Goal: Task Accomplishment & Management: Complete application form

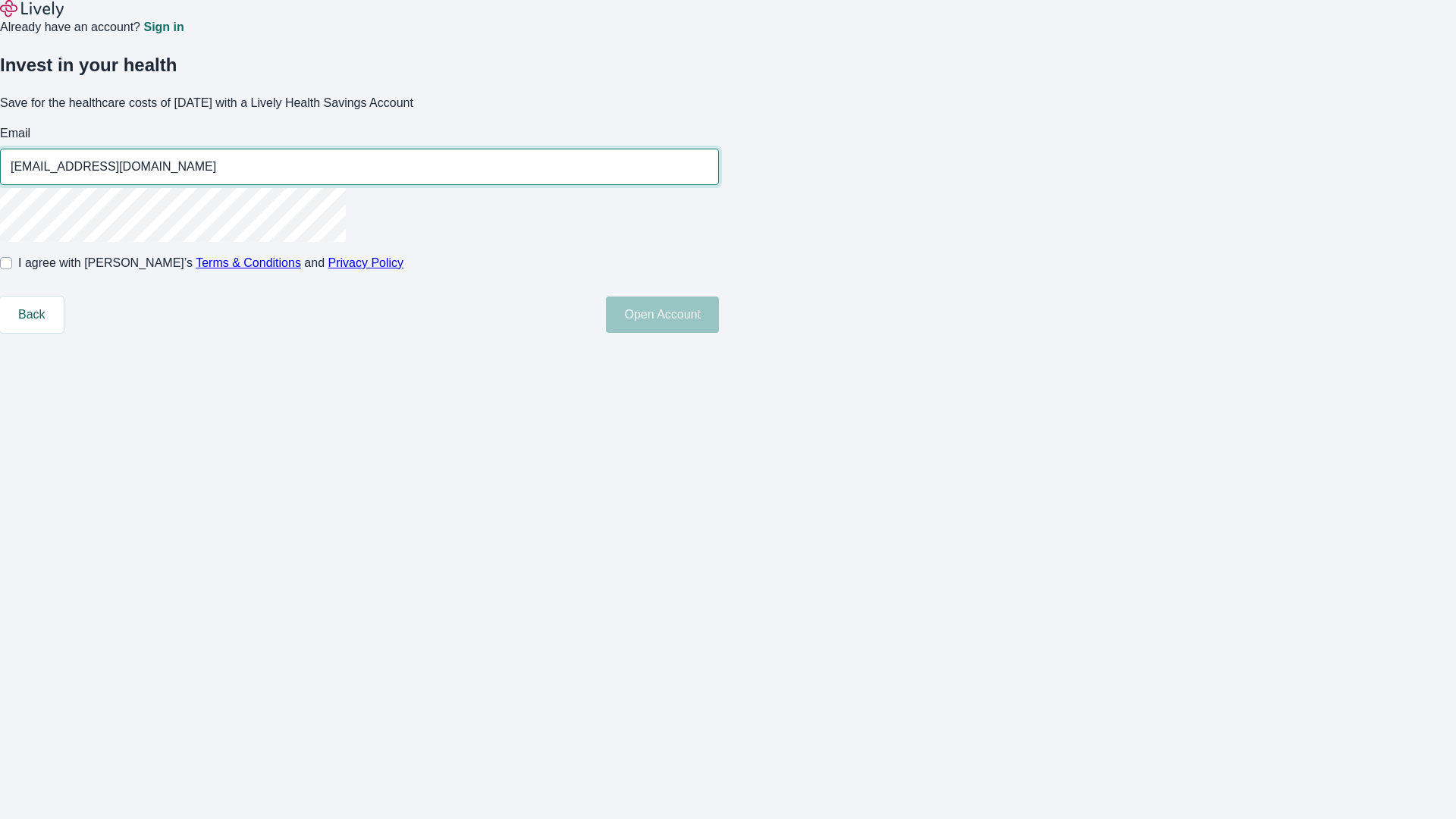
type input "Amy19250813172233@gmail.com"
click at [12, 269] on input "I agree with Lively’s Terms & Conditions and Privacy Policy" at bounding box center [6, 263] width 12 height 12
checkbox input "true"
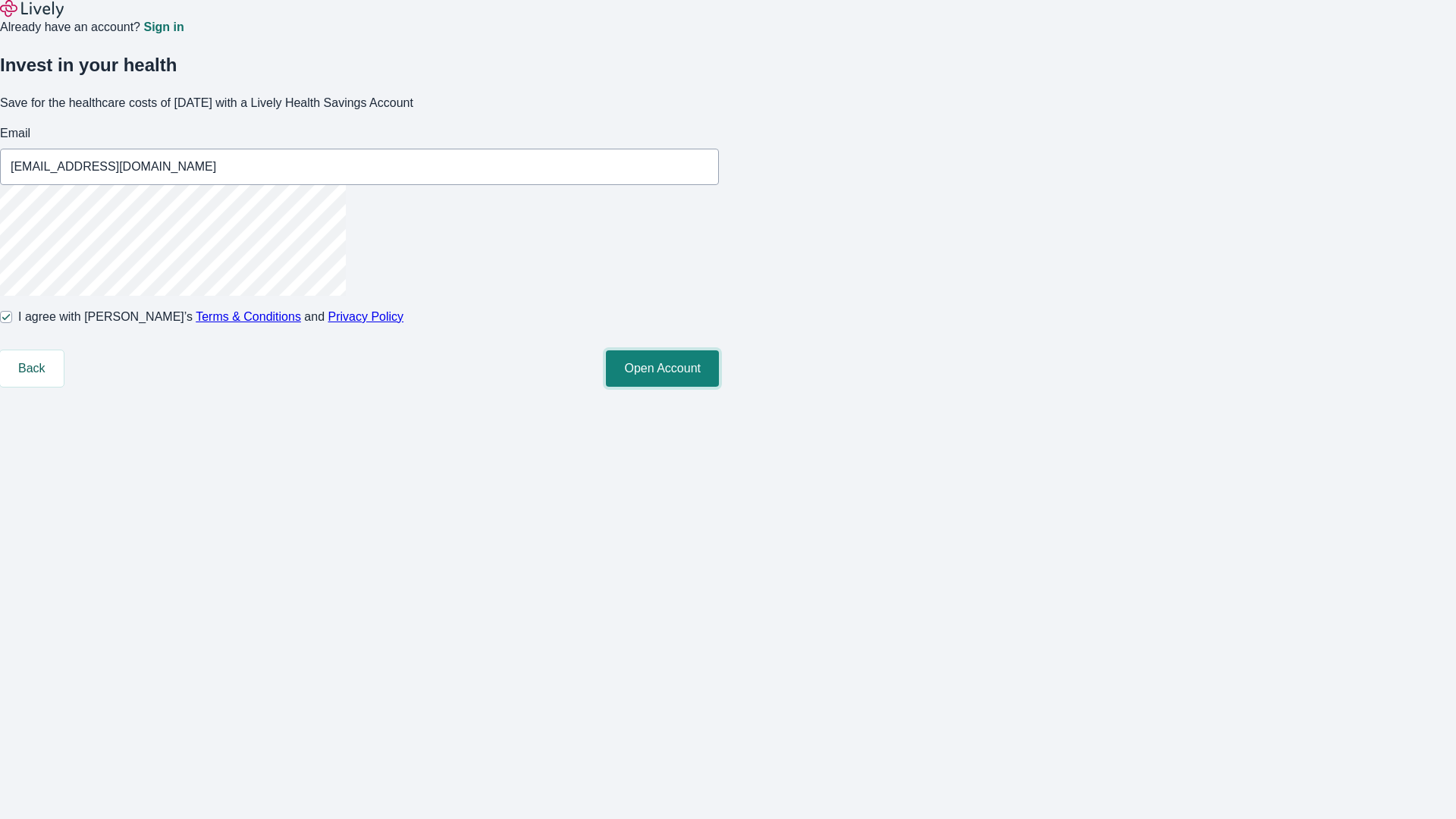
click at [719, 387] on button "Open Account" at bounding box center [662, 369] width 113 height 37
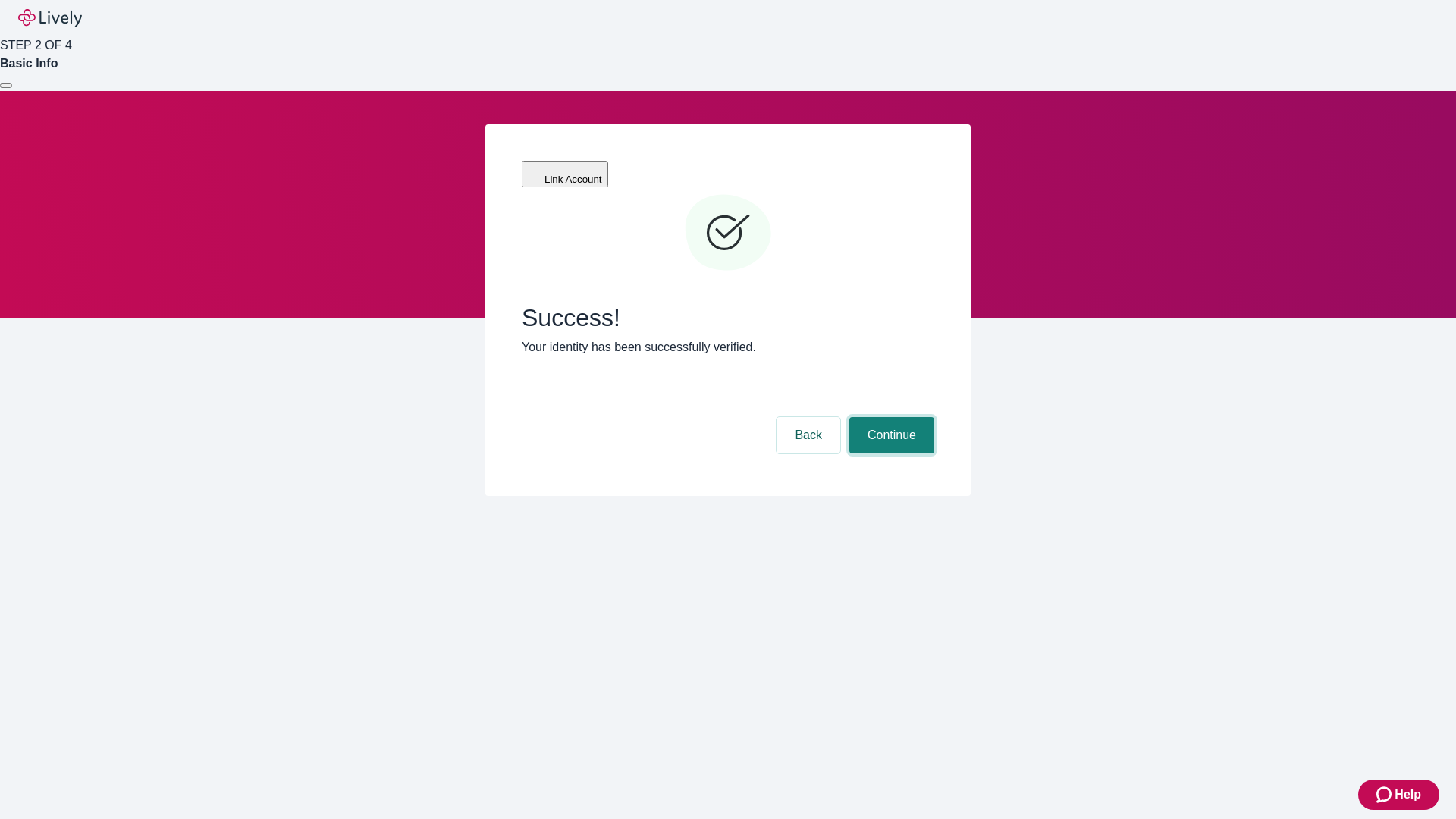
click at [890, 418] on button "Continue" at bounding box center [891, 436] width 85 height 37
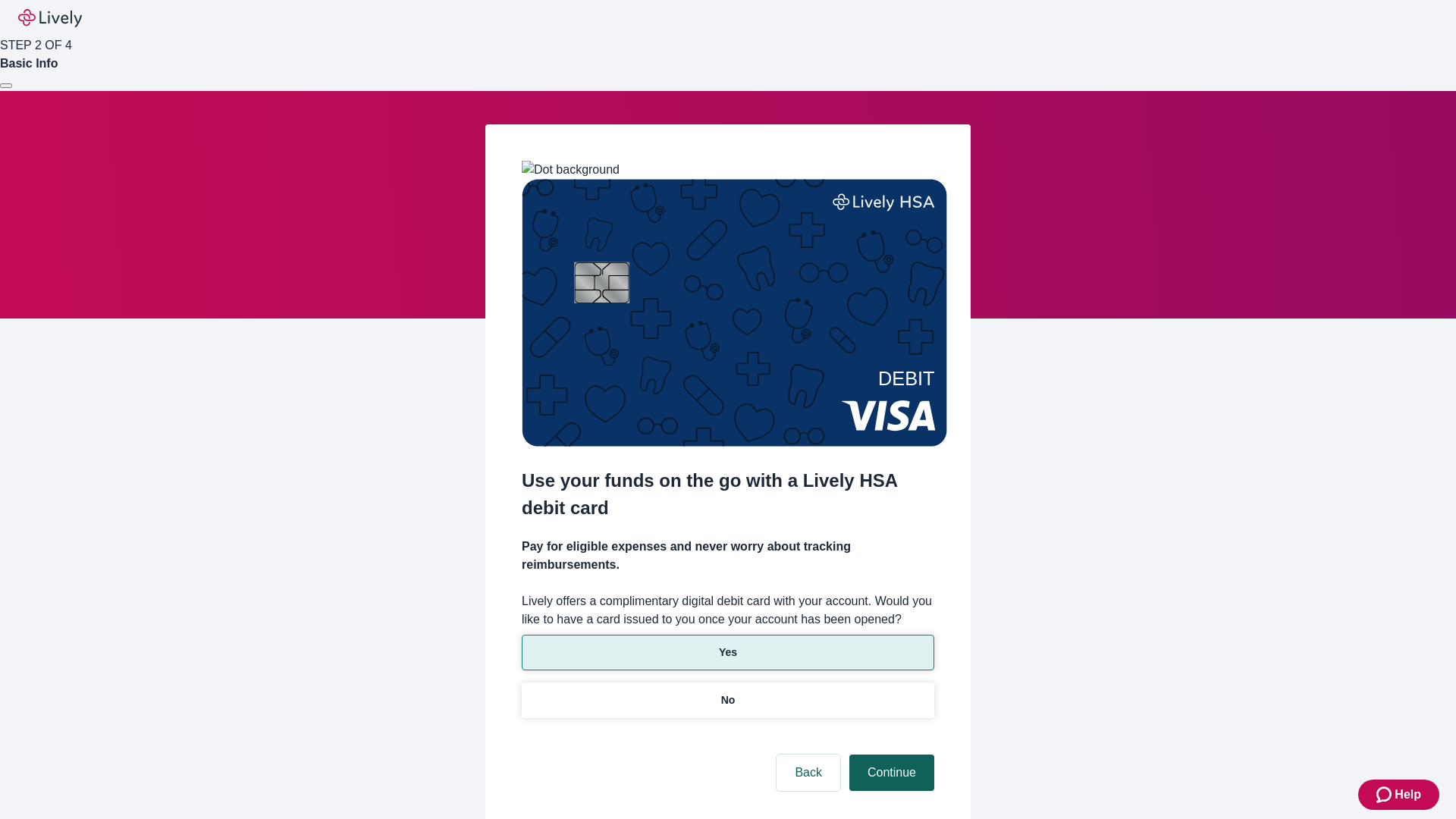
click at [727, 645] on p "Yes" at bounding box center [728, 653] width 18 height 16
click at [890, 755] on button "Continue" at bounding box center [891, 773] width 85 height 37
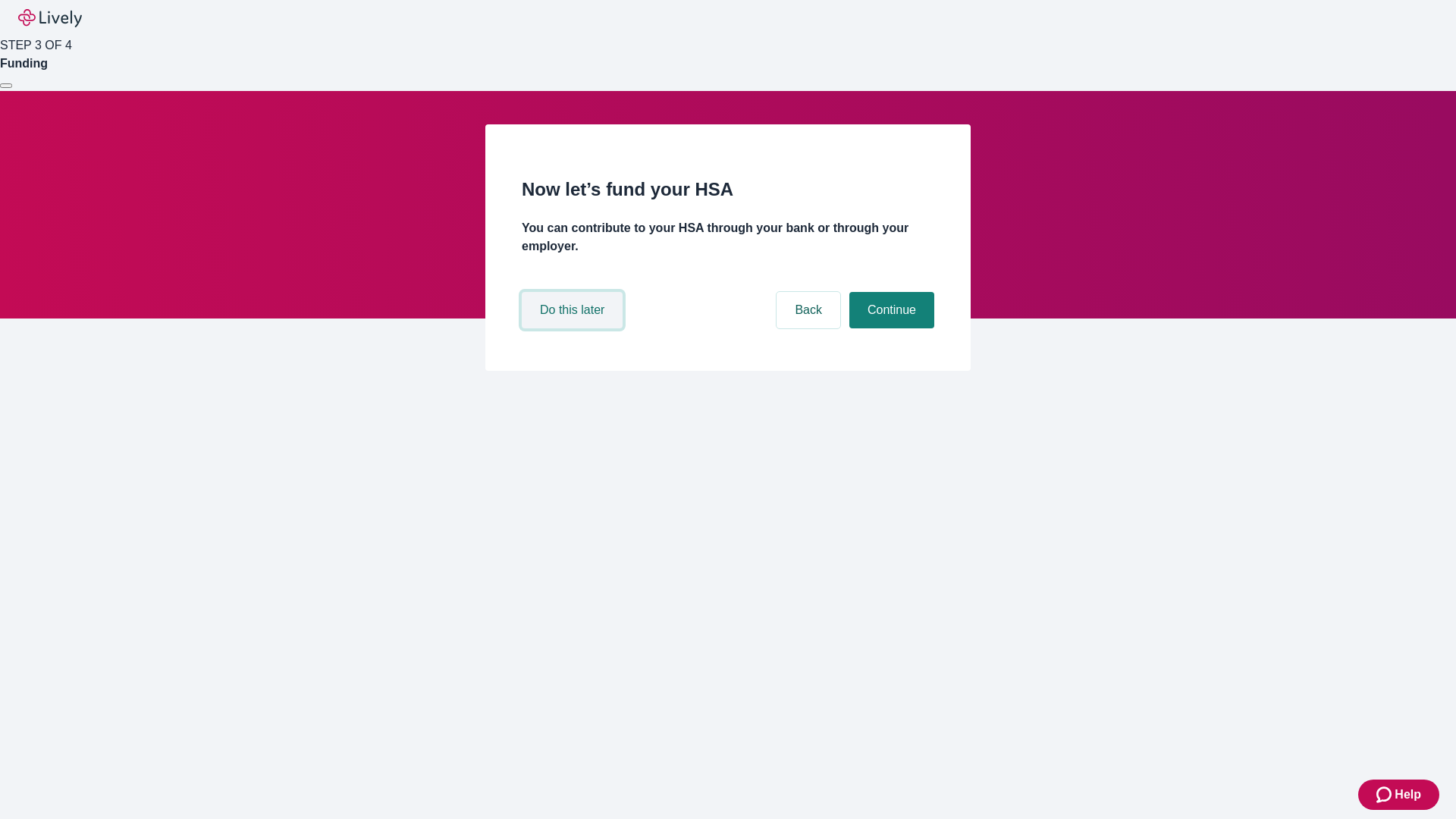
click at [574, 328] on button "Do this later" at bounding box center [572, 311] width 101 height 37
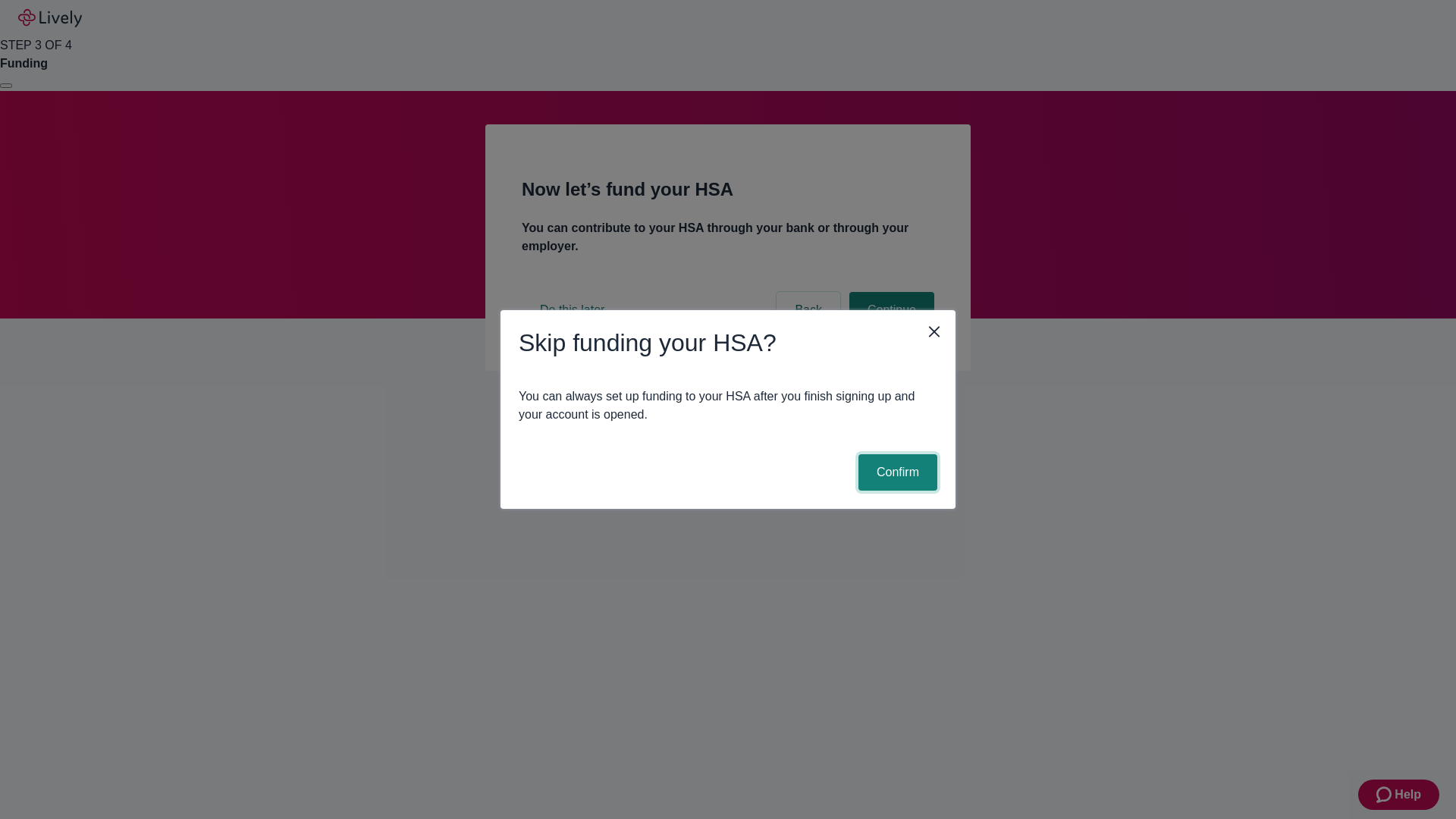
click at [896, 472] on button "Confirm" at bounding box center [897, 472] width 79 height 37
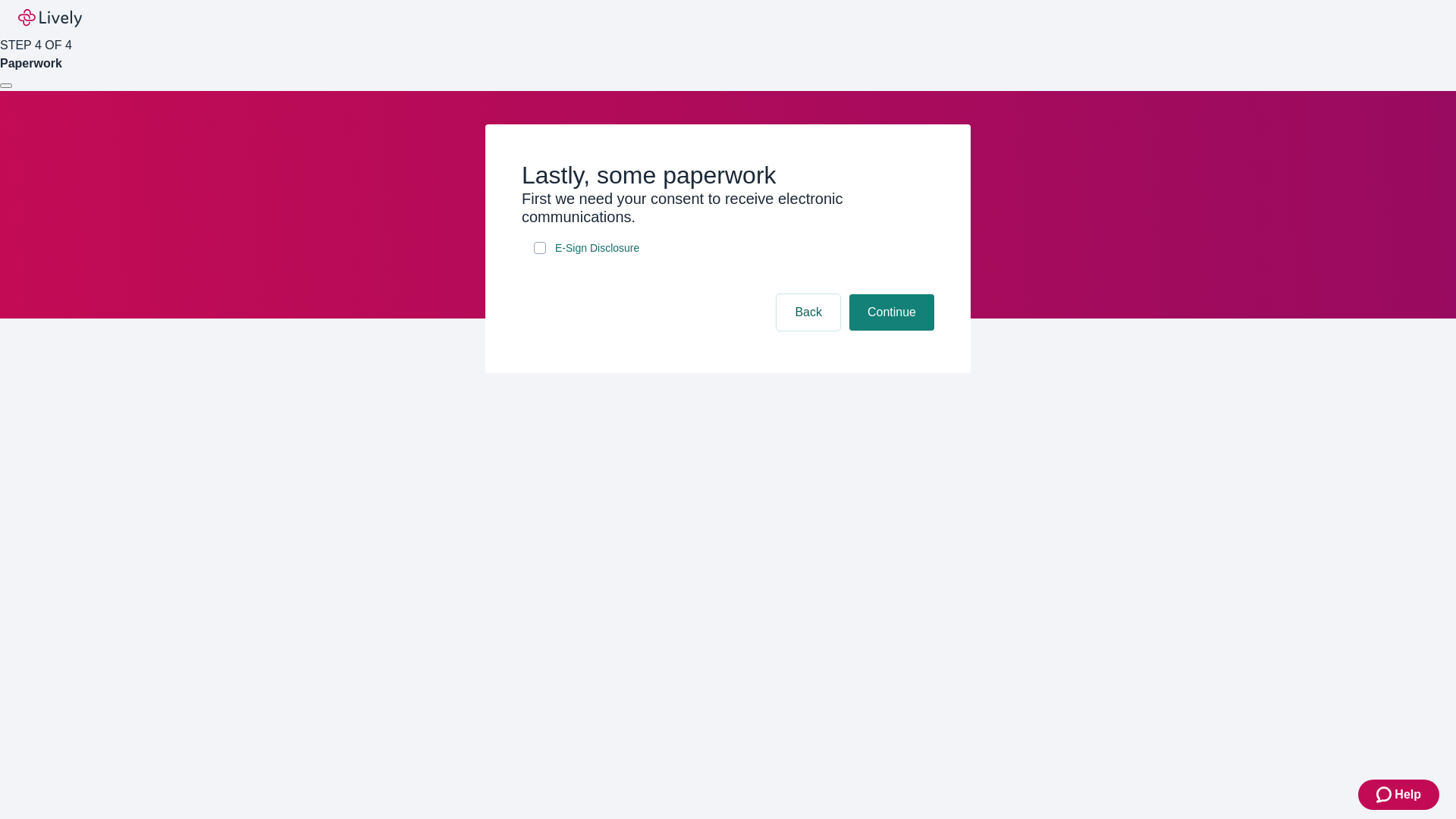
click at [540, 254] on input "E-Sign Disclosure" at bounding box center [540, 248] width 12 height 12
checkbox input "true"
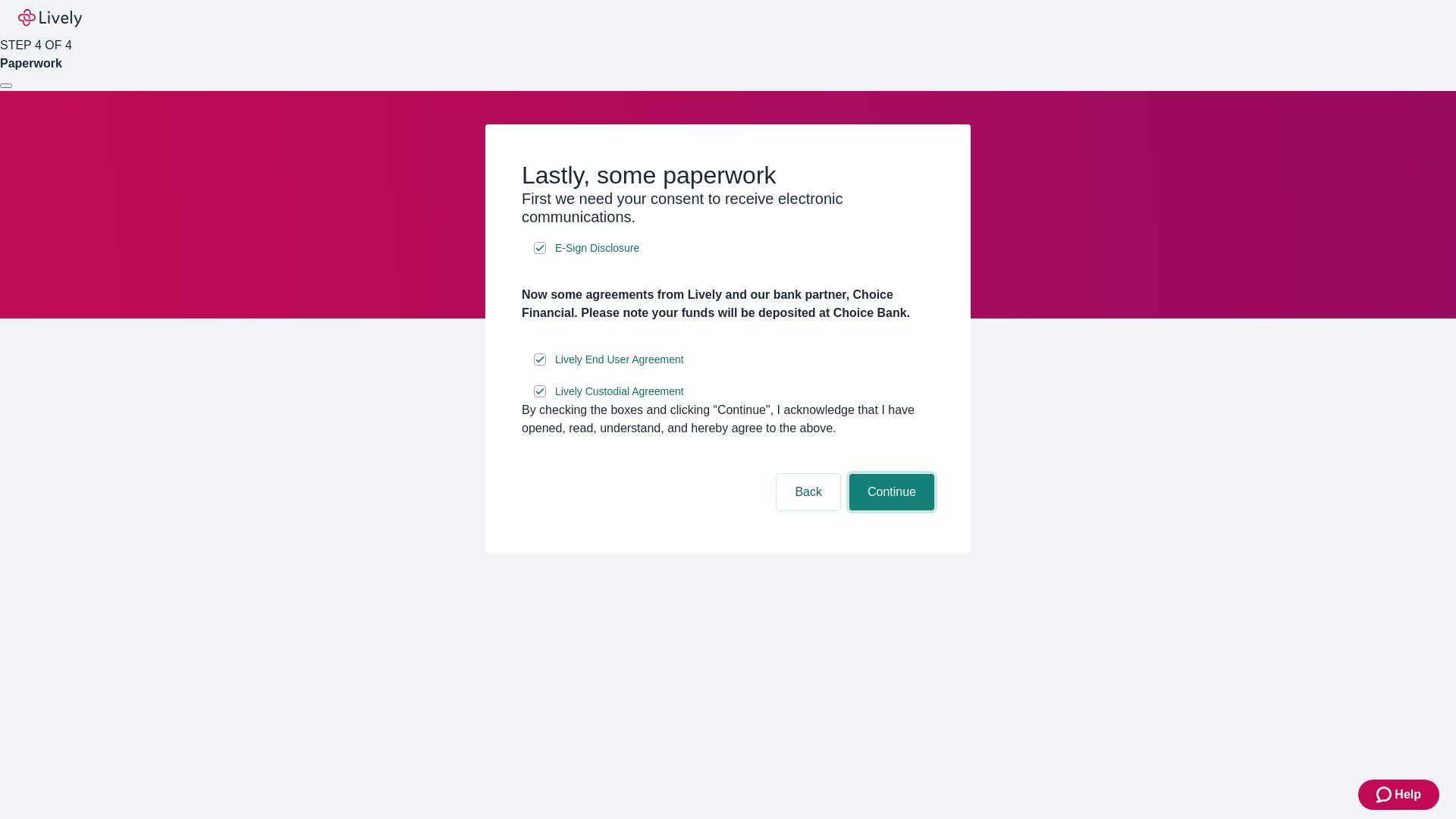
click at [890, 511] on button "Continue" at bounding box center [891, 492] width 85 height 37
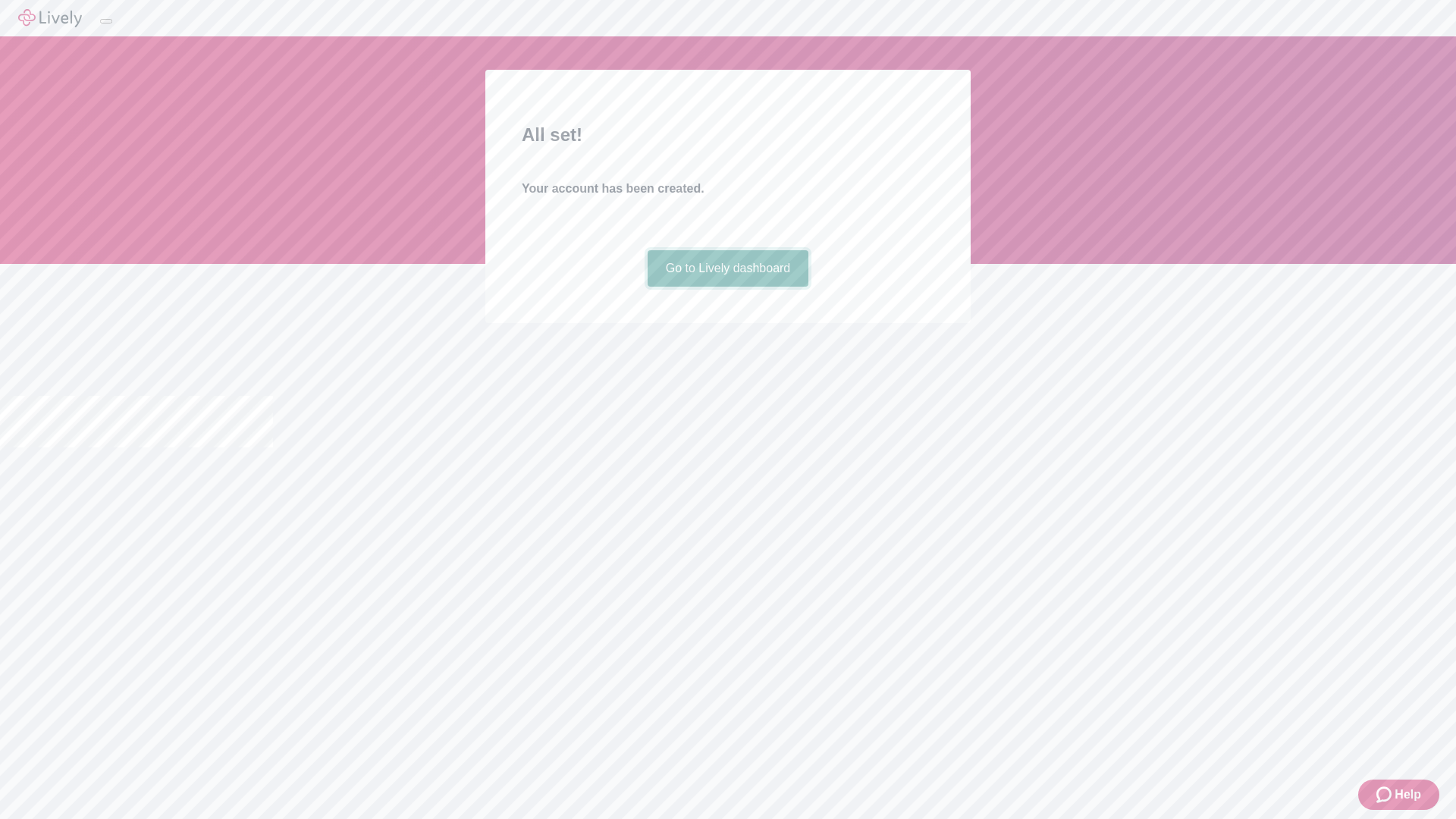
click at [727, 287] on link "Go to Lively dashboard" at bounding box center [729, 269] width 162 height 37
